Goal: Find specific page/section: Find specific page/section

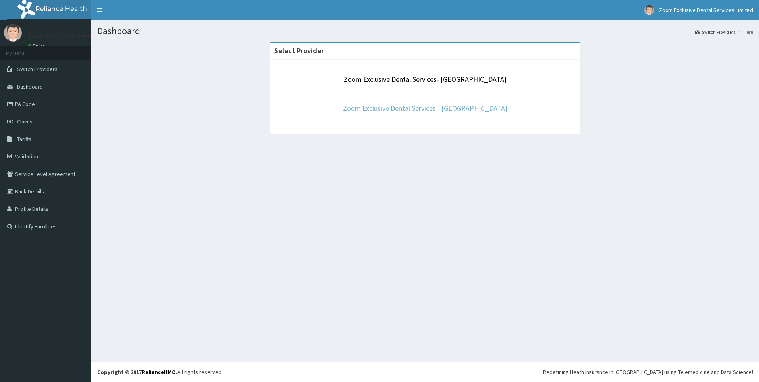
click at [409, 109] on link "Zoom Exclusive Dental Services - [GEOGRAPHIC_DATA]" at bounding box center [425, 108] width 164 height 9
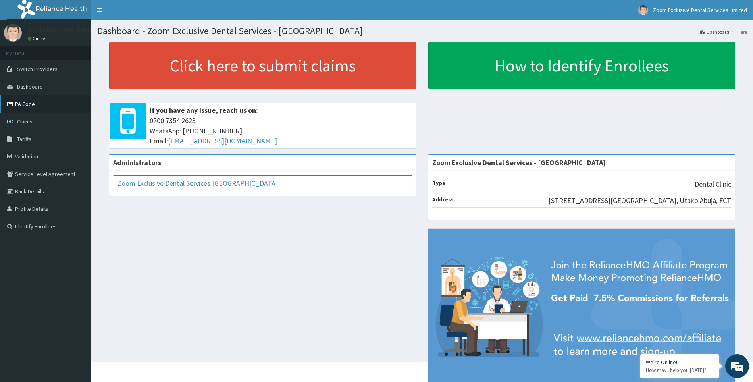
click at [51, 100] on link "PA Code" at bounding box center [45, 103] width 91 height 17
